Goal: Task Accomplishment & Management: Use online tool/utility

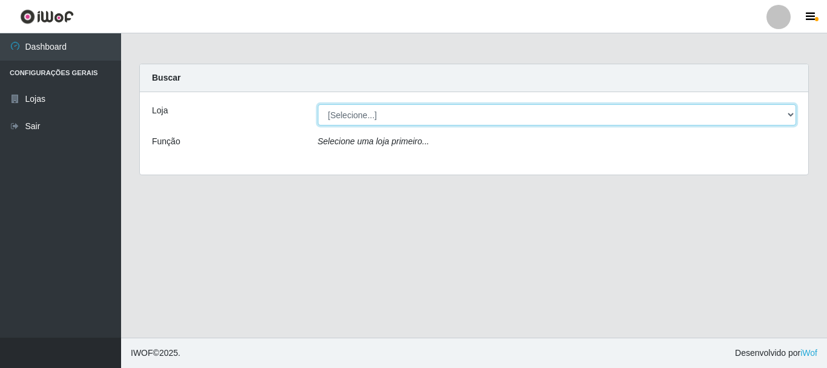
click at [389, 114] on select "[Selecione...] [GEOGRAPHIC_DATA] [GEOGRAPHIC_DATA]" at bounding box center [557, 114] width 479 height 21
select select "64"
click at [318, 104] on select "[Selecione...] [GEOGRAPHIC_DATA] [GEOGRAPHIC_DATA]" at bounding box center [557, 114] width 479 height 21
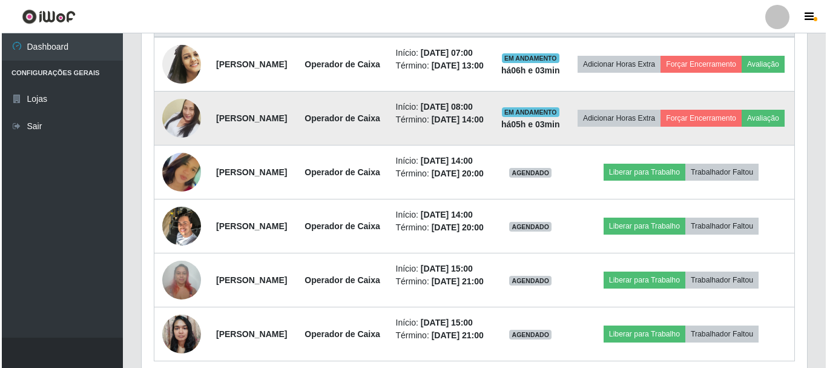
scroll to position [433, 0]
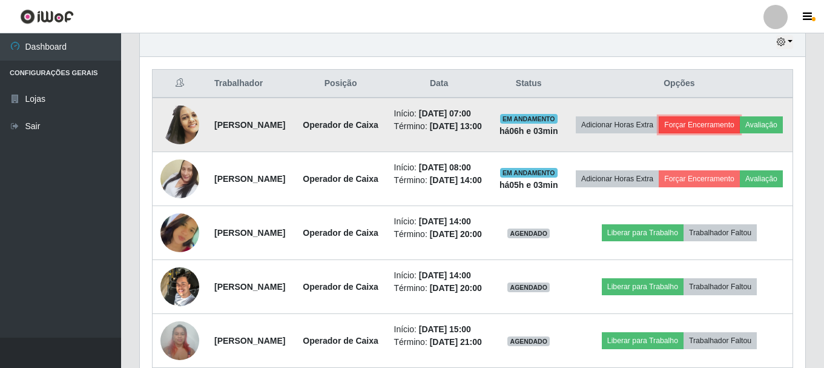
click at [738, 128] on button "Forçar Encerramento" at bounding box center [699, 124] width 81 height 17
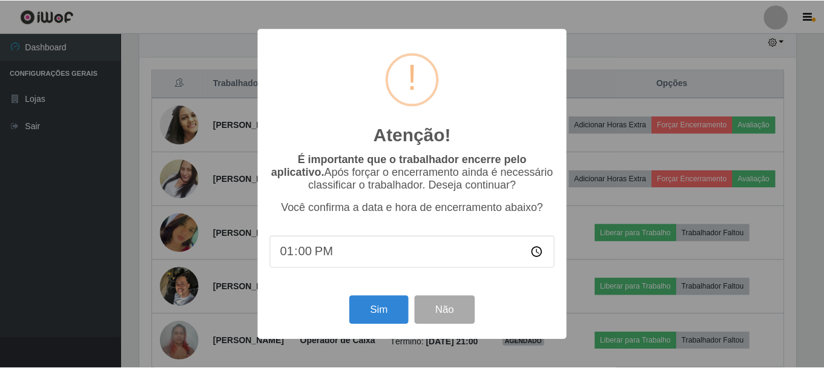
scroll to position [251, 659]
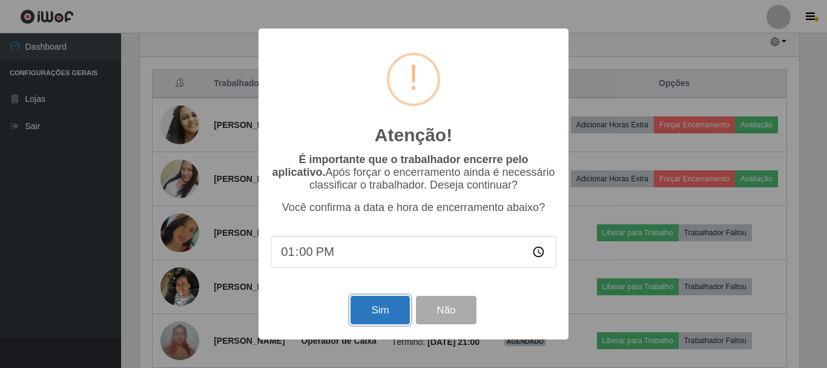
click at [389, 311] on button "Sim" at bounding box center [380, 309] width 59 height 28
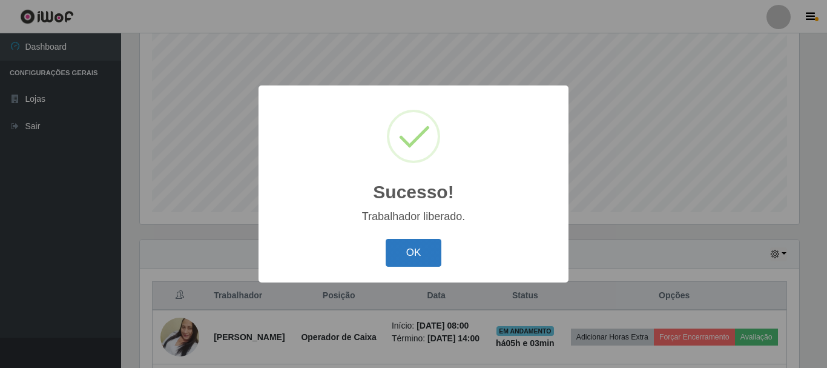
click at [423, 251] on button "OK" at bounding box center [414, 253] width 56 height 28
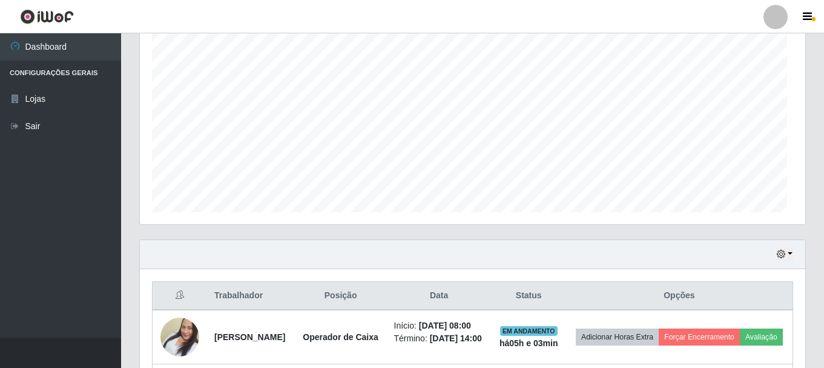
scroll to position [251, 665]
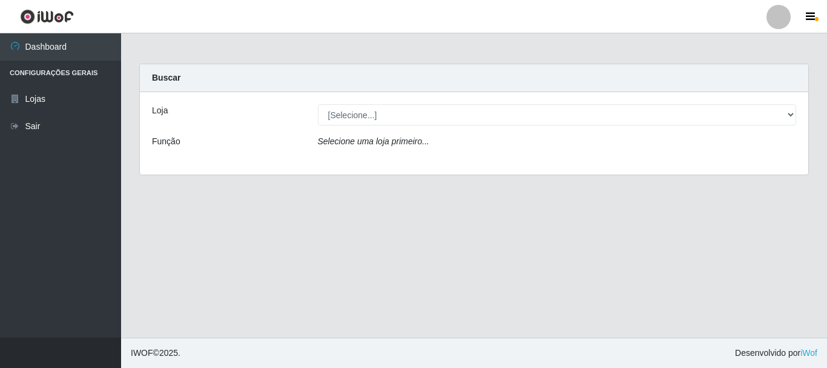
click at [360, 104] on div "Loja [Selecione...] [GEOGRAPHIC_DATA] [GEOGRAPHIC_DATA] Função Selecione uma lo…" at bounding box center [474, 133] width 668 height 82
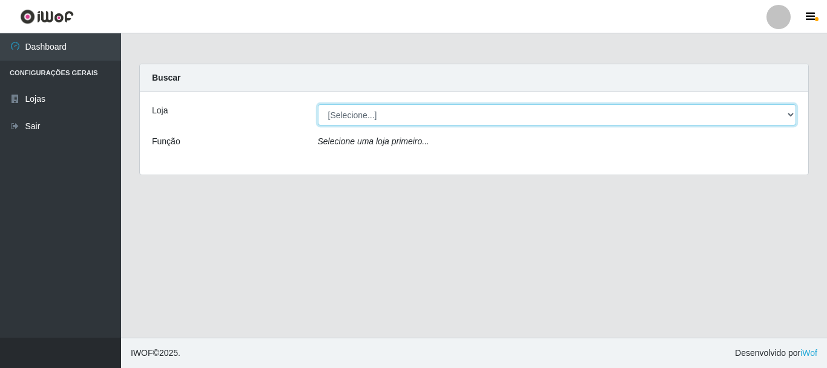
click at [359, 110] on select "[Selecione...] [GEOGRAPHIC_DATA] [GEOGRAPHIC_DATA]" at bounding box center [557, 114] width 479 height 21
select select "64"
click at [318, 104] on select "[Selecione...] [GEOGRAPHIC_DATA] [GEOGRAPHIC_DATA]" at bounding box center [557, 114] width 479 height 21
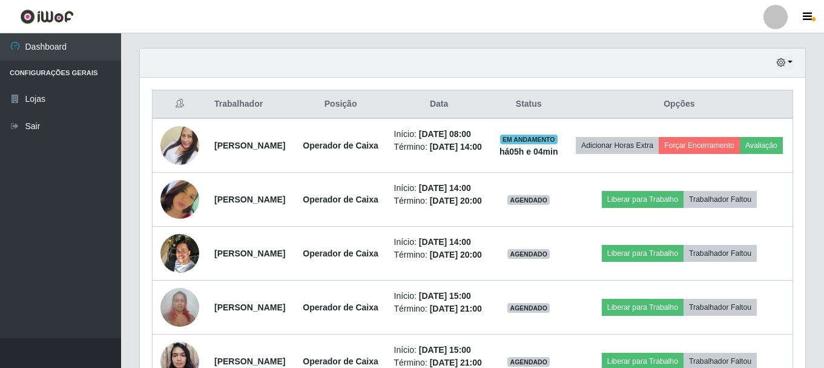
scroll to position [599, 0]
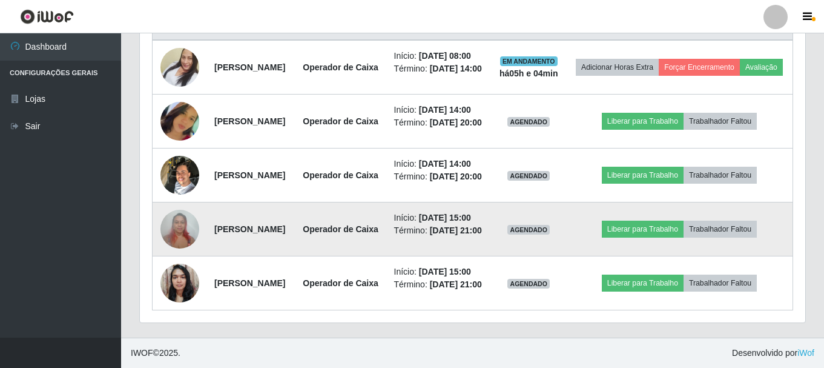
drag, startPoint x: 211, startPoint y: 187, endPoint x: 339, endPoint y: 203, distance: 128.7
click at [295, 203] on td "[PERSON_NAME]" at bounding box center [251, 229] width 88 height 54
copy strong "[PERSON_NAME]"
